Goal: Task Accomplishment & Management: Manage account settings

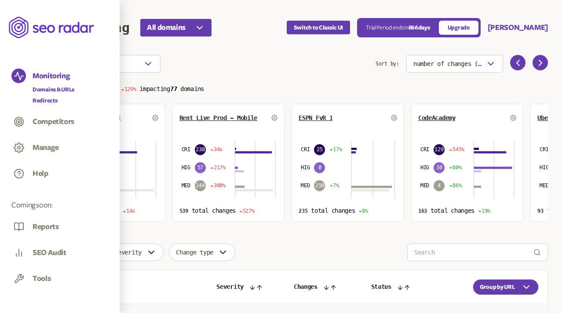
click at [40, 102] on link "Redirects" at bounding box center [54, 100] width 42 height 9
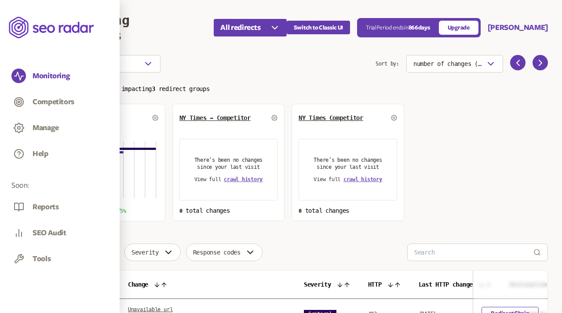
scroll to position [87, 0]
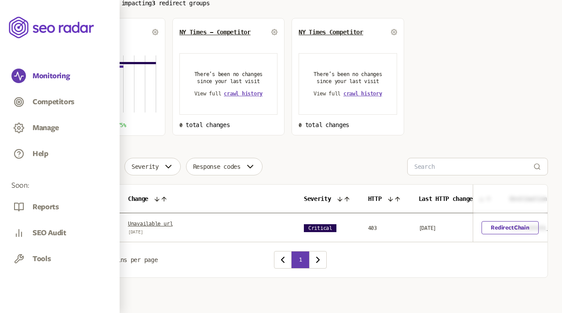
click at [147, 223] on link "Unavailable url" at bounding box center [150, 224] width 44 height 6
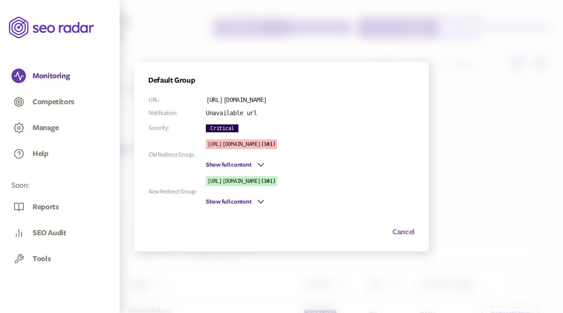
click at [405, 233] on button "Cancel" at bounding box center [403, 232] width 22 height 11
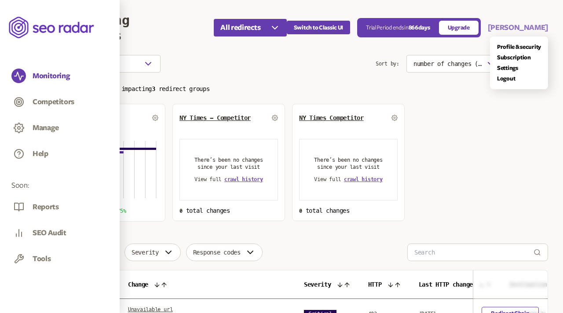
click at [542, 26] on button "Pruthviraj" at bounding box center [518, 27] width 60 height 11
click at [509, 78] on link "Logout" at bounding box center [519, 78] width 44 height 7
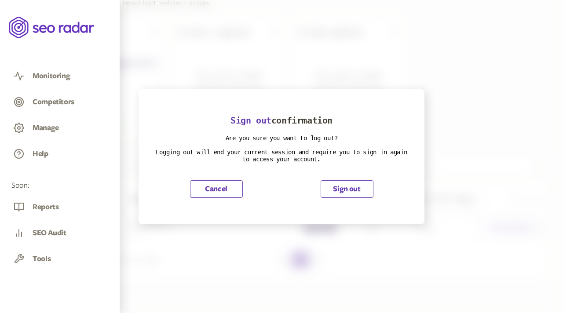
click at [352, 187] on button "Sign out" at bounding box center [347, 189] width 53 height 18
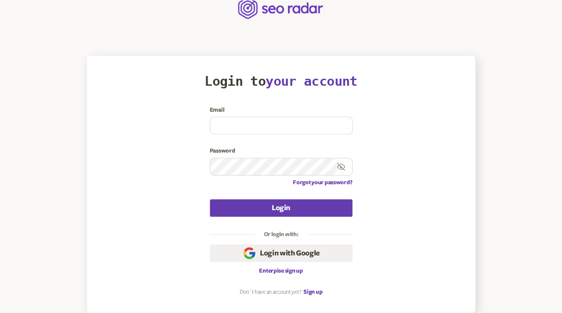
scroll to position [19, 0]
type input "olena.niemova@agilefuel.com"
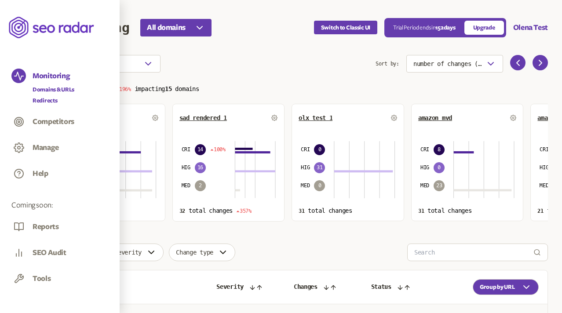
click at [43, 103] on link "Redirects" at bounding box center [54, 100] width 42 height 9
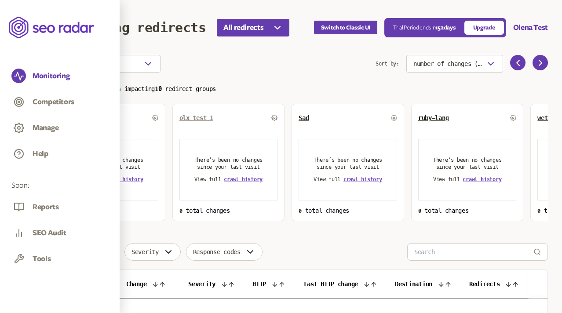
click at [205, 117] on span "olx test 1" at bounding box center [197, 117] width 34 height 7
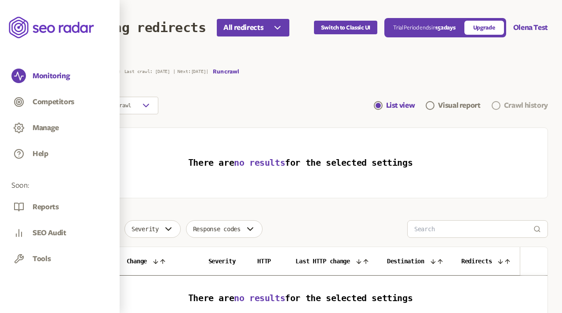
click at [507, 104] on div "Crawl history" at bounding box center [526, 105] width 44 height 11
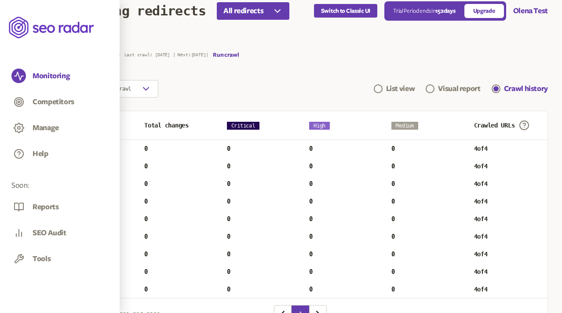
scroll to position [15, 0]
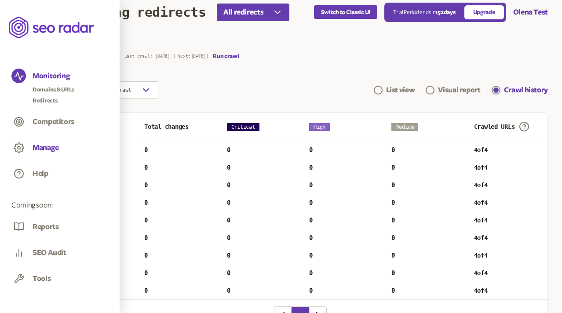
click at [48, 147] on button "Manage" at bounding box center [46, 148] width 26 height 10
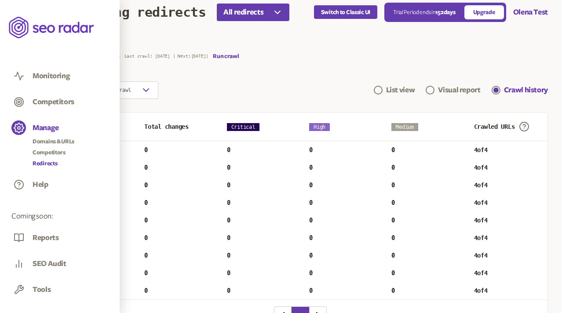
click at [49, 162] on link "Redirects" at bounding box center [54, 163] width 42 height 9
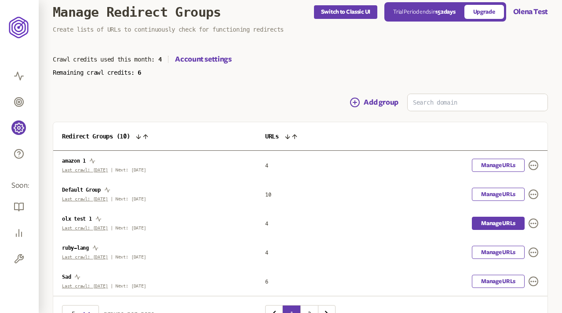
click at [495, 223] on link "Manage URLs" at bounding box center [498, 223] width 53 height 13
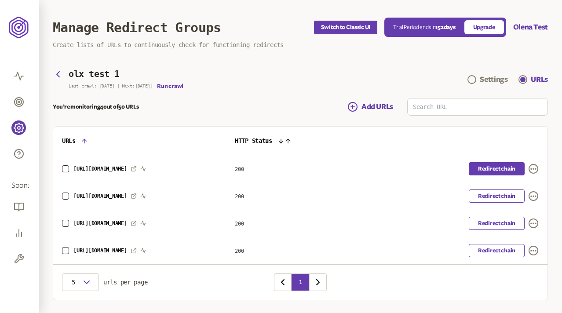
click at [495, 172] on link "Redirect chain" at bounding box center [497, 168] width 56 height 13
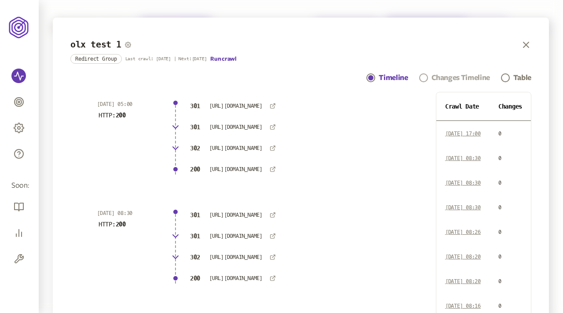
click at [440, 75] on div "Changes Timeline" at bounding box center [461, 78] width 59 height 11
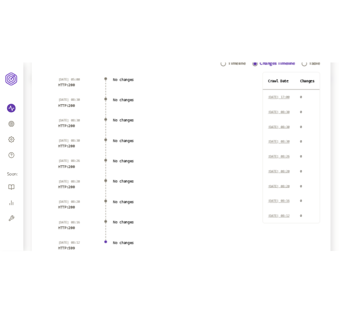
scroll to position [123, 0]
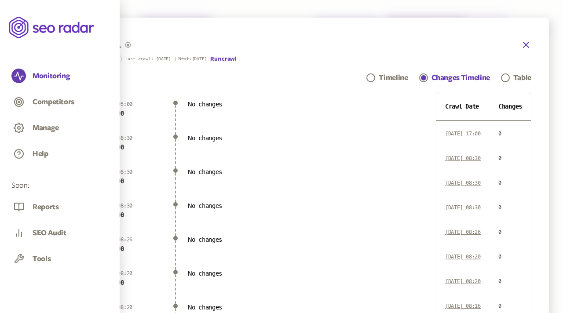
click at [339, 44] on icon "button" at bounding box center [526, 45] width 11 height 11
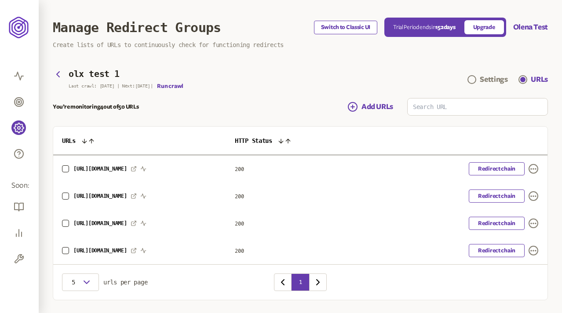
click at [334, 25] on button "Switch to Classic UI" at bounding box center [345, 28] width 63 height 14
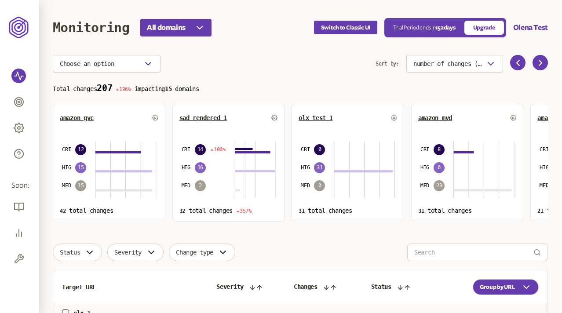
click at [526, 22] on div "Switch to Classic UI Trial Period ends in 152 days Upgrade Olena Test" at bounding box center [431, 27] width 234 height 19
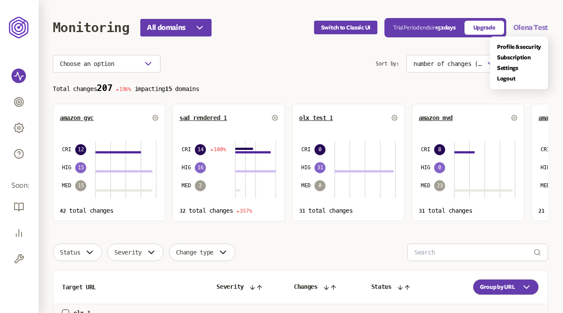
click at [529, 27] on button "Olena Test" at bounding box center [530, 27] width 35 height 11
click at [506, 67] on link "Settings" at bounding box center [519, 68] width 44 height 7
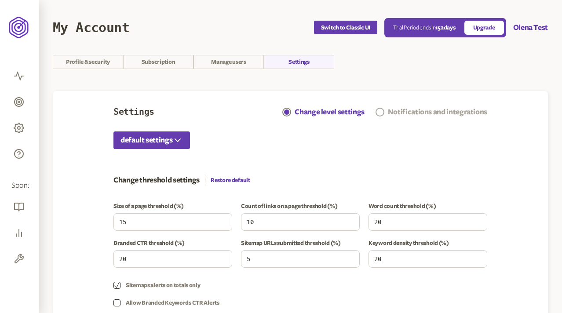
click at [419, 111] on div "Notifications and integrations" at bounding box center [437, 112] width 99 height 11
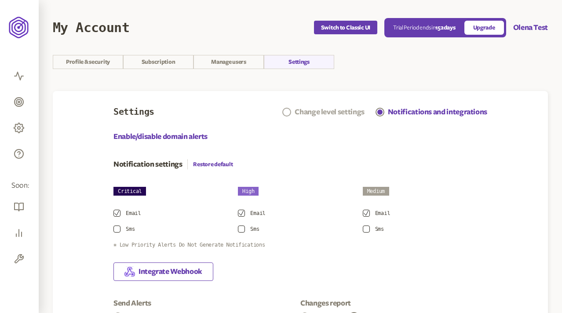
click at [335, 109] on div "Change level settings" at bounding box center [330, 112] width 70 height 11
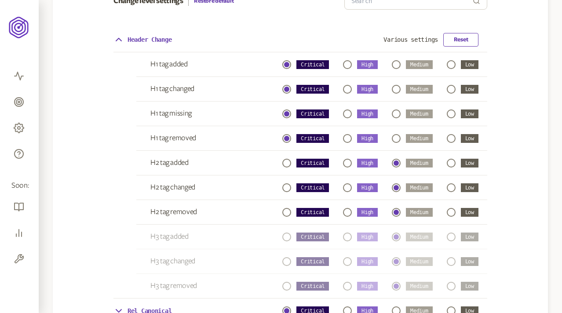
scroll to position [385, 0]
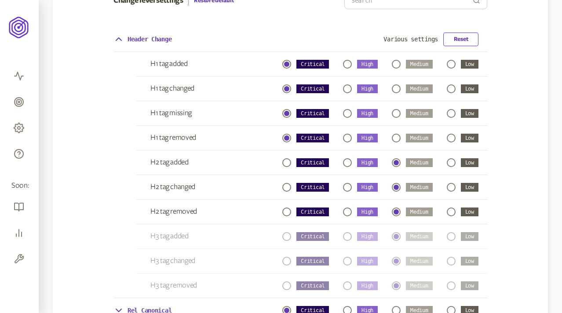
click at [162, 37] on p "Header Change" at bounding box center [150, 39] width 44 height 7
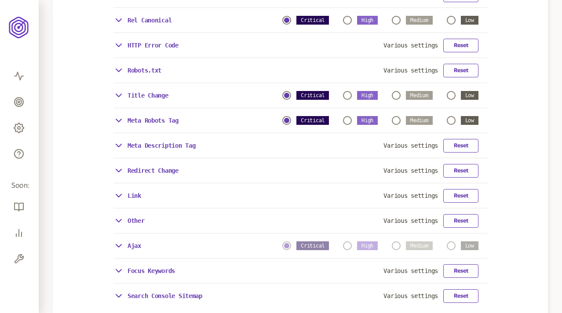
scroll to position [440, 0]
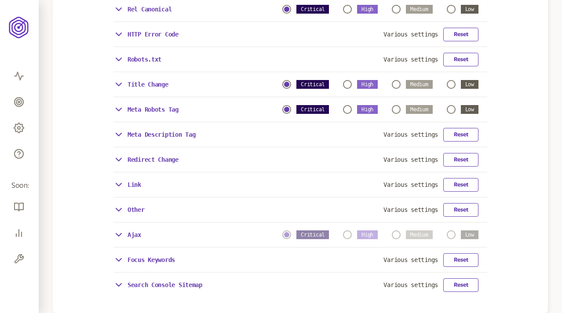
click at [117, 159] on icon at bounding box center [118, 159] width 5 height 3
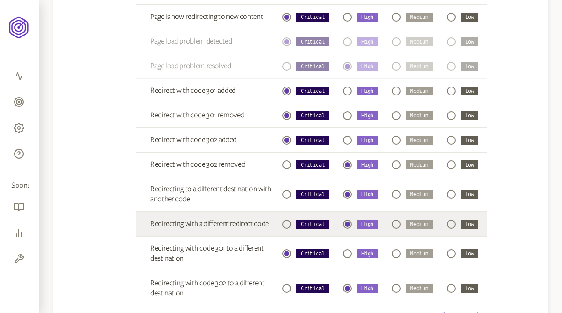
scroll to position [879, 0]
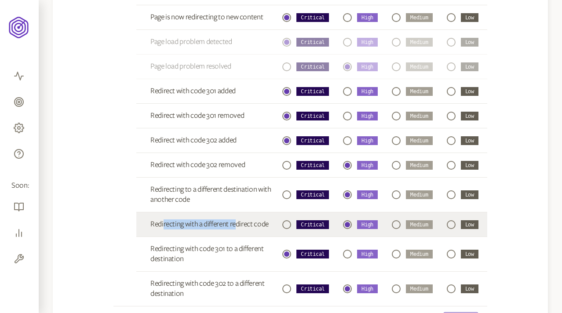
drag, startPoint x: 164, startPoint y: 223, endPoint x: 237, endPoint y: 223, distance: 72.6
click at [237, 223] on span "Redirecting with a different redirect code" at bounding box center [211, 225] width 123 height 10
drag, startPoint x: 151, startPoint y: 225, endPoint x: 271, endPoint y: 225, distance: 119.2
click at [271, 225] on span "Redirecting with a different redirect code" at bounding box center [211, 225] width 123 height 10
copy span "Redirecting with a different redirect code"
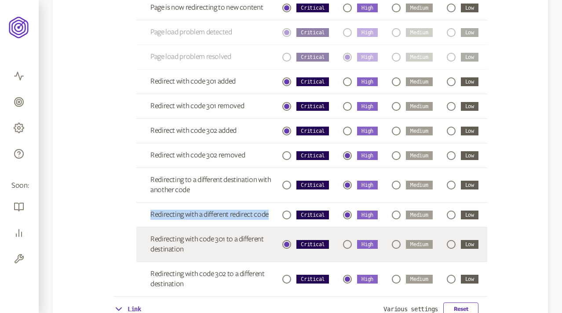
scroll to position [887, 0]
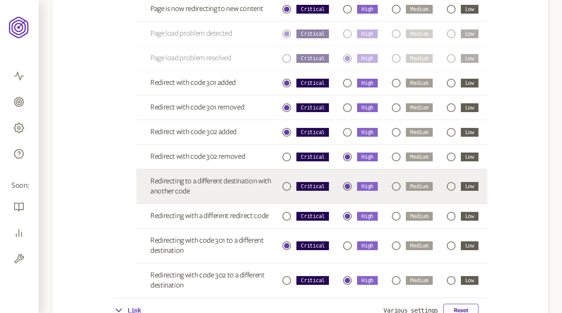
click at [190, 182] on span "Redirecting to a different destination with another code" at bounding box center [211, 186] width 123 height 20
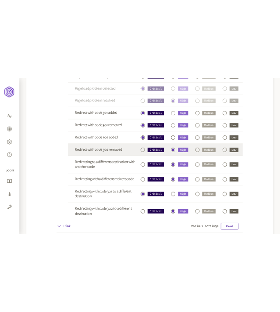
scroll to position [1177, 0]
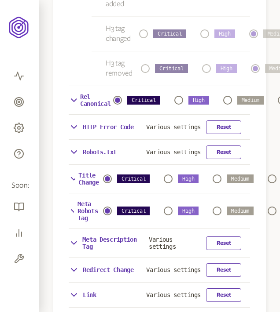
scroll to position [782, 0]
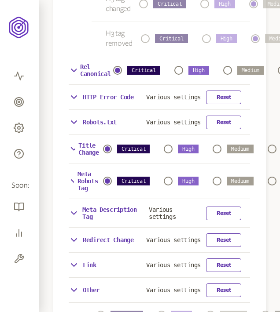
click at [78, 235] on icon at bounding box center [74, 240] width 11 height 11
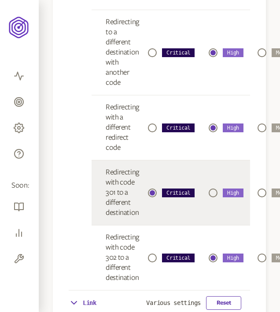
scroll to position [1942, 0]
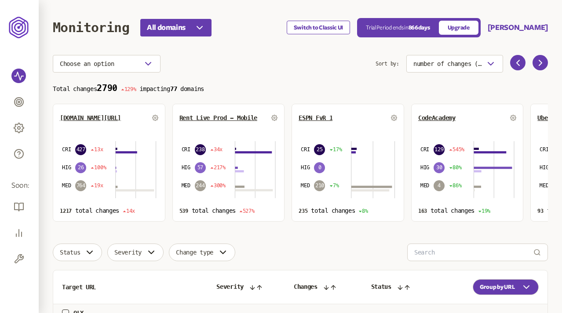
click at [350, 29] on button "Switch to Classic UI" at bounding box center [318, 28] width 63 height 14
